Goal: Information Seeking & Learning: Learn about a topic

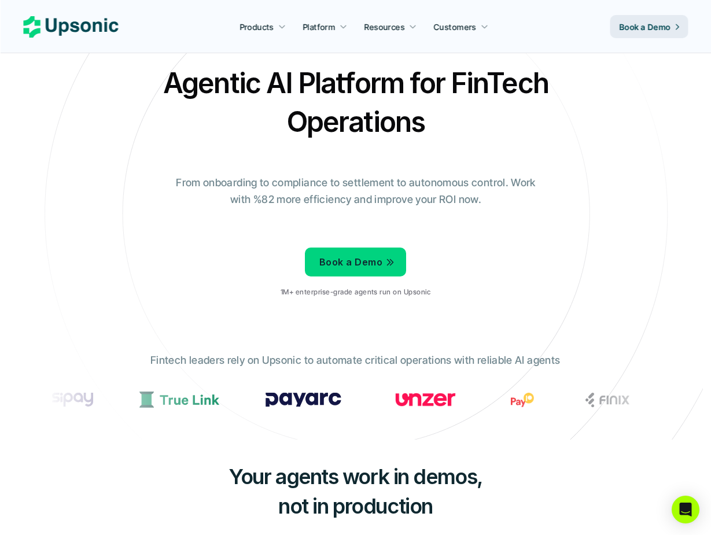
scroll to position [34, 0]
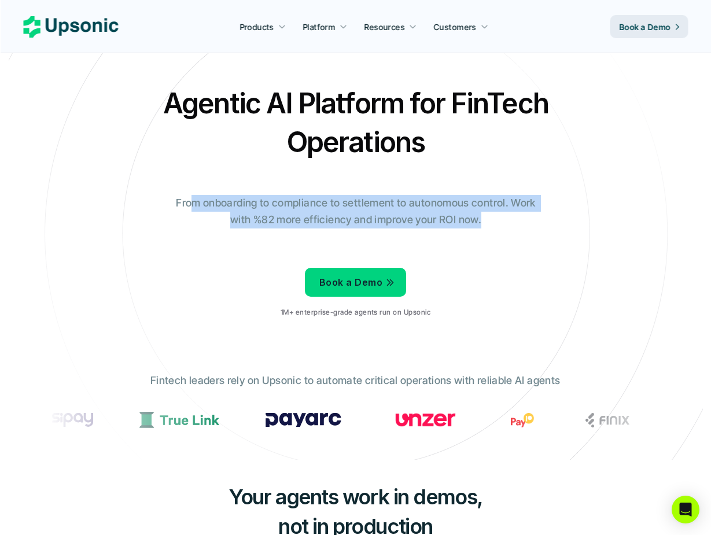
drag, startPoint x: 190, startPoint y: 180, endPoint x: 360, endPoint y: 204, distance: 171.3
click at [360, 204] on div "Agentic AI Platform for FinTech Operations From onboarding to compliance to set…" at bounding box center [355, 205] width 677 height 243
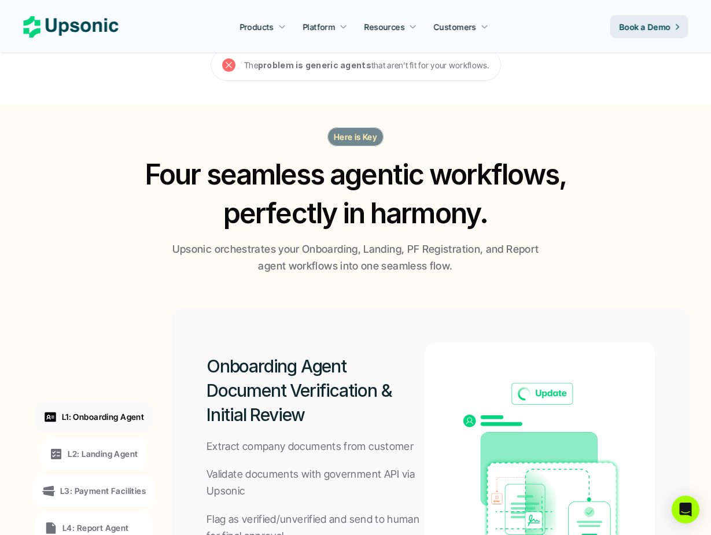
scroll to position [725, 0]
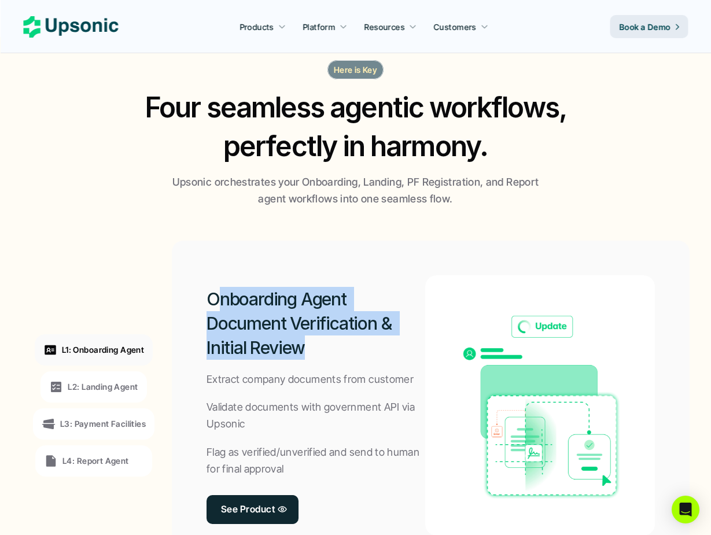
drag, startPoint x: 219, startPoint y: 277, endPoint x: 336, endPoint y: 324, distance: 126.0
click at [336, 324] on h2 "Onboarding Agent Document Verification & Initial Review" at bounding box center [316, 323] width 219 height 73
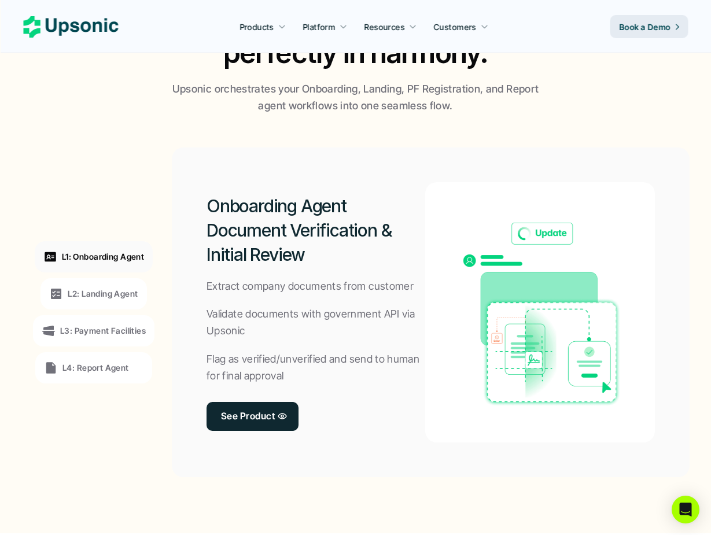
scroll to position [839, 0]
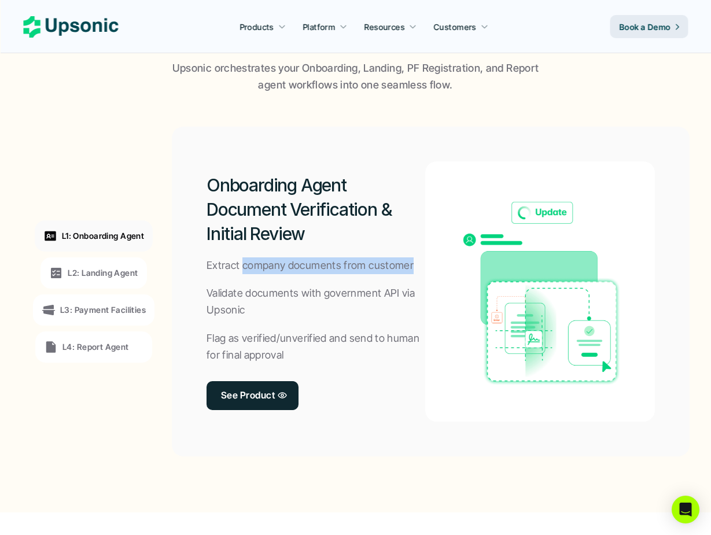
drag, startPoint x: 243, startPoint y: 244, endPoint x: 348, endPoint y: 251, distance: 106.2
click at [348, 252] on div "Onboarding Agent Document Verification & Initial Review Extract company documen…" at bounding box center [316, 291] width 219 height 260
click at [348, 251] on div "Onboarding Agent Document Verification & Initial Review Extract company documen…" at bounding box center [316, 291] width 219 height 260
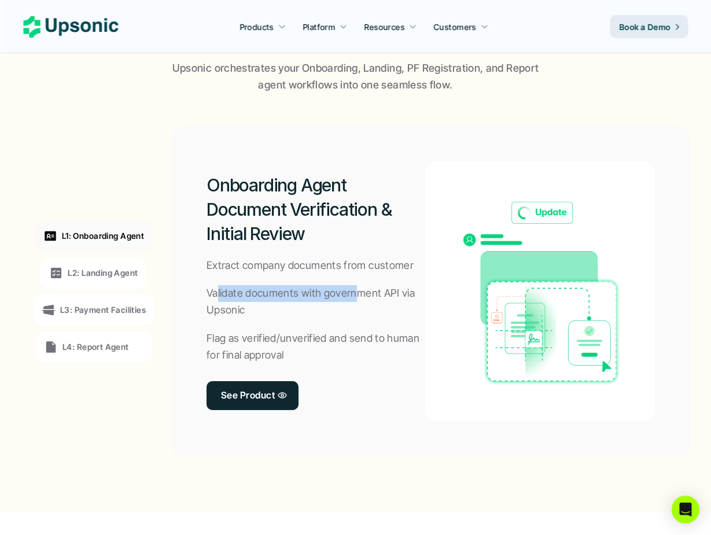
drag, startPoint x: 219, startPoint y: 266, endPoint x: 359, endPoint y: 277, distance: 139.9
click at [359, 285] on p "Validate documents with government API via Upsonic" at bounding box center [316, 302] width 219 height 34
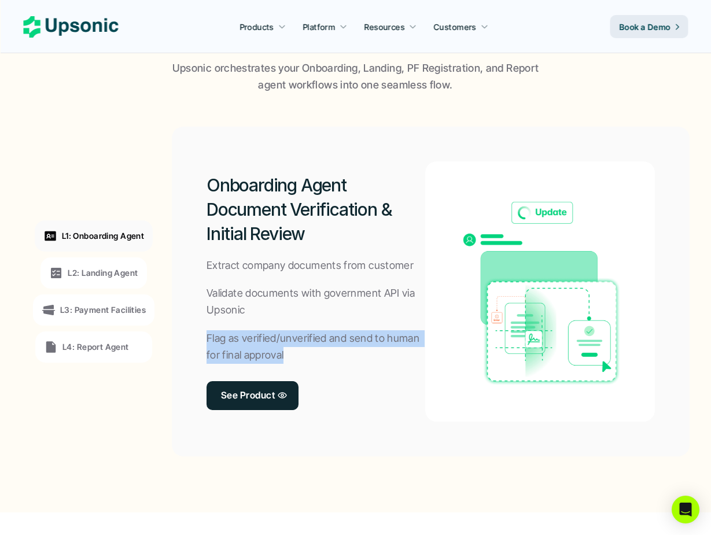
drag, startPoint x: 206, startPoint y: 304, endPoint x: 312, endPoint y: 328, distance: 108.4
click at [312, 328] on div "Onboarding Agent Document Verification & Initial Review Extract company documen…" at bounding box center [431, 292] width 518 height 330
click at [312, 331] on p "Flag as verified/unverified and send to human for final approval" at bounding box center [316, 348] width 219 height 34
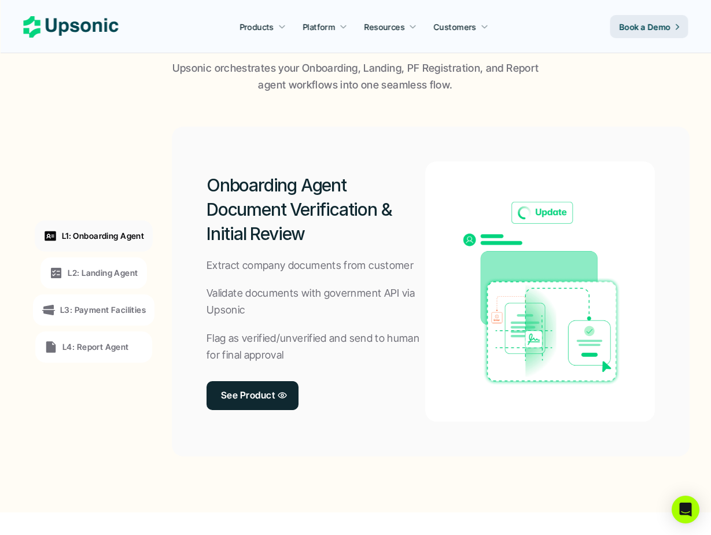
click at [93, 258] on div "L2: Landing Agent" at bounding box center [94, 273] width 106 height 31
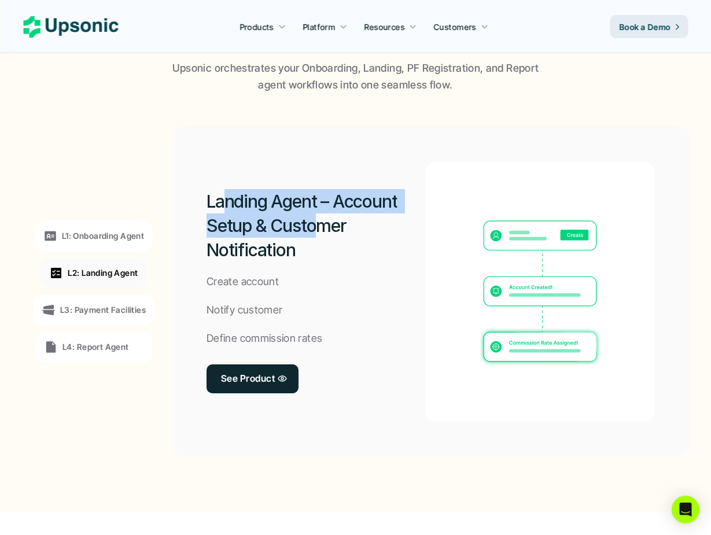
drag, startPoint x: 223, startPoint y: 173, endPoint x: 321, endPoint y: 207, distance: 103.6
click at [320, 205] on h2 "Landing Agent – Account Setup & Customer Notification" at bounding box center [316, 225] width 219 height 73
click at [321, 207] on h2 "Landing Agent – Account Setup & Customer Notification" at bounding box center [316, 225] width 219 height 73
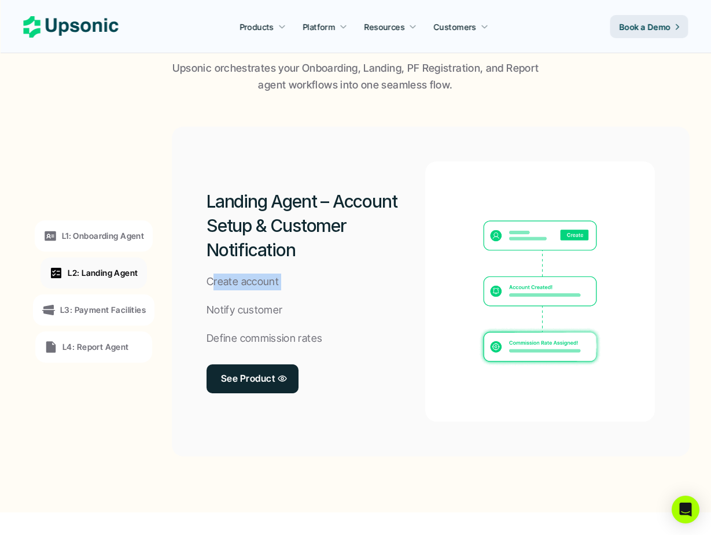
drag, startPoint x: 211, startPoint y: 253, endPoint x: 269, endPoint y: 276, distance: 62.1
click at [269, 276] on div "Landing Agent – Account Setup & Customer Notification Create account Notify cus…" at bounding box center [316, 291] width 219 height 260
click at [108, 266] on div "L1: Onboarding Agent L2: Landing Agent L3: Payment Facilities L4: Report Agent" at bounding box center [93, 291] width 159 height 313
click at [107, 304] on p "L3: Payment Facilities" at bounding box center [103, 310] width 86 height 12
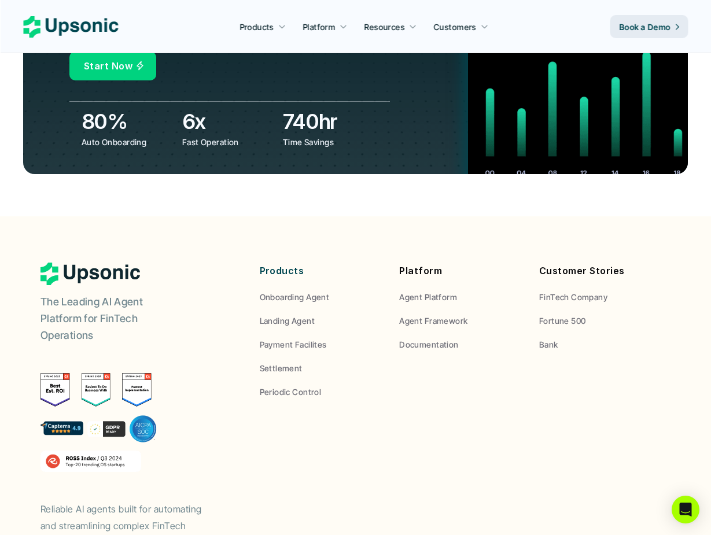
scroll to position [4301, 0]
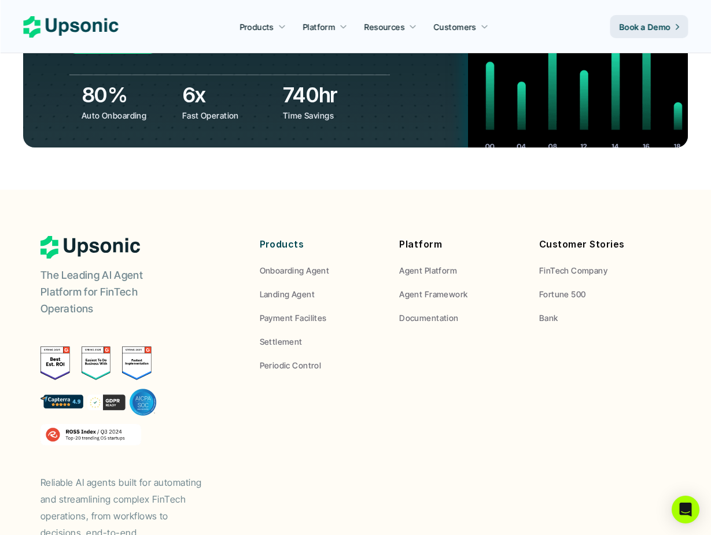
click at [62, 388] on img at bounding box center [99, 402] width 116 height 28
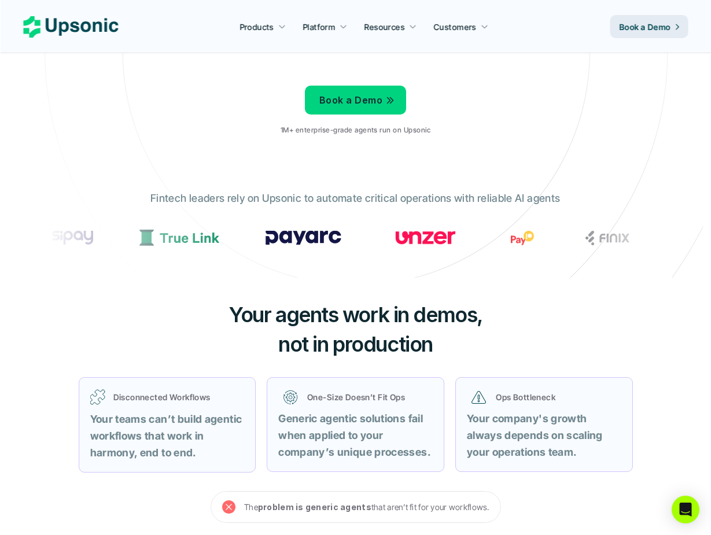
scroll to position [175, 0]
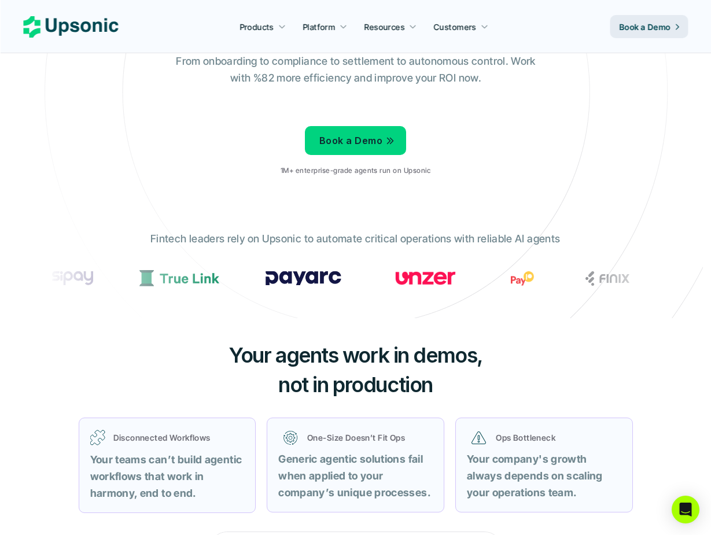
click at [381, 271] on img at bounding box center [343, 278] width 76 height 14
drag, startPoint x: 220, startPoint y: 261, endPoint x: 253, endPoint y: 255, distance: 33.5
click at [253, 266] on section at bounding box center [355, 278] width 619 height 25
click at [251, 318] on div "Your agents work in demos, not in production Disconnected Workflows Your teams …" at bounding box center [356, 452] width 695 height 268
click at [249, 343] on span "Your agents work in demos," at bounding box center [356, 355] width 254 height 25
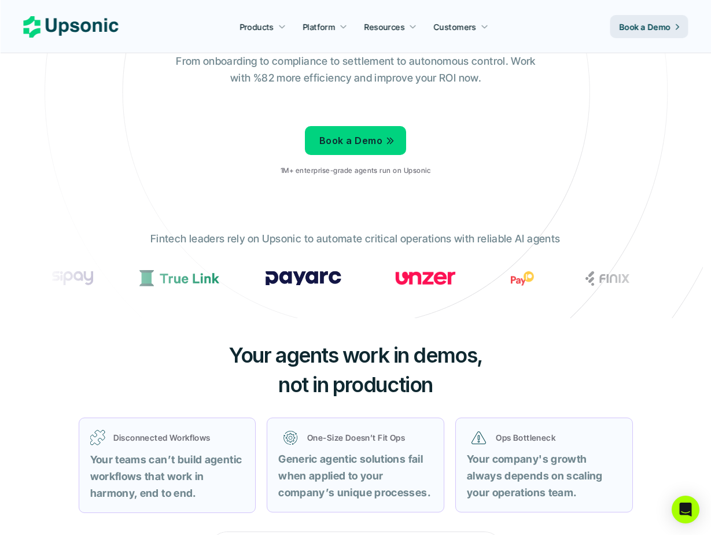
click at [249, 343] on span "Your agents work in demos," at bounding box center [356, 355] width 254 height 25
click at [302, 372] on span "not in production" at bounding box center [355, 384] width 155 height 25
